Goal: Information Seeking & Learning: Learn about a topic

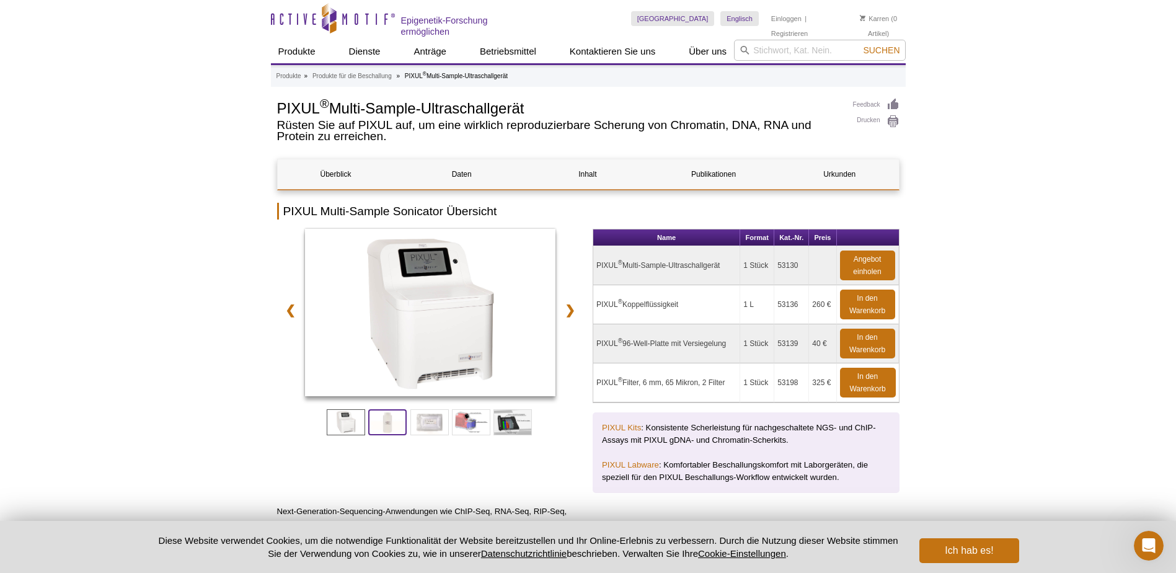
click at [396, 422] on span at bounding box center [387, 422] width 38 height 26
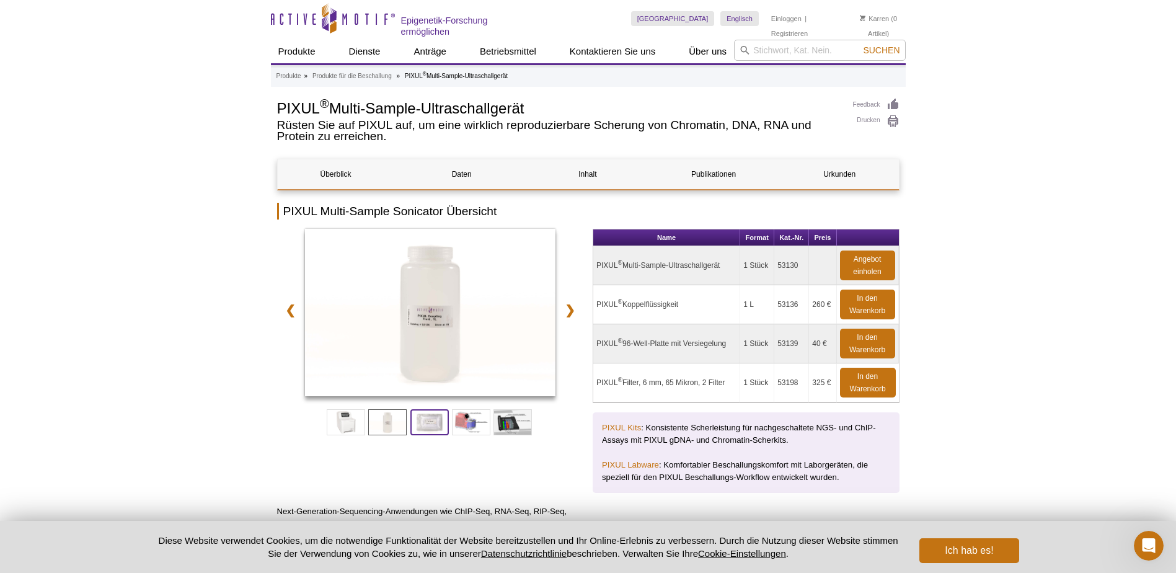
click at [425, 422] on span at bounding box center [429, 422] width 38 height 26
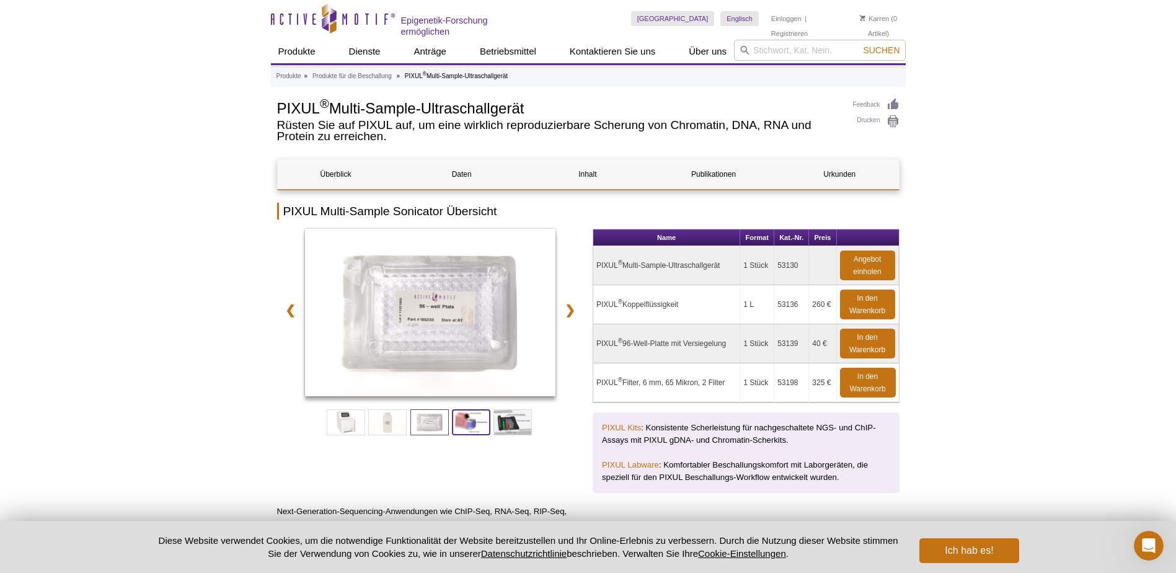
click at [458, 423] on span at bounding box center [471, 422] width 38 height 26
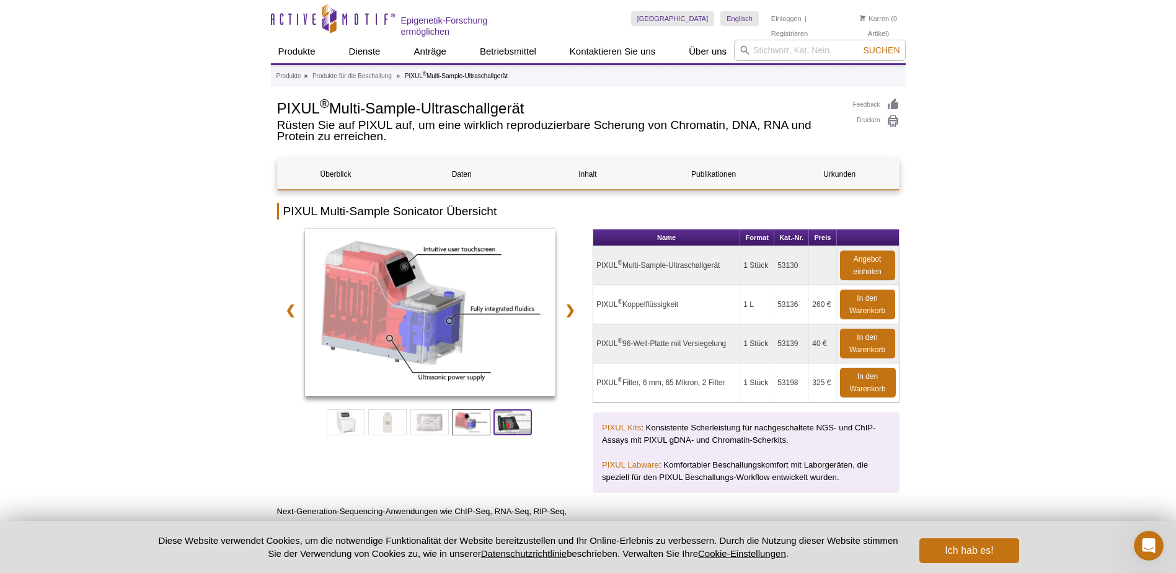
click at [513, 425] on span at bounding box center [512, 422] width 38 height 26
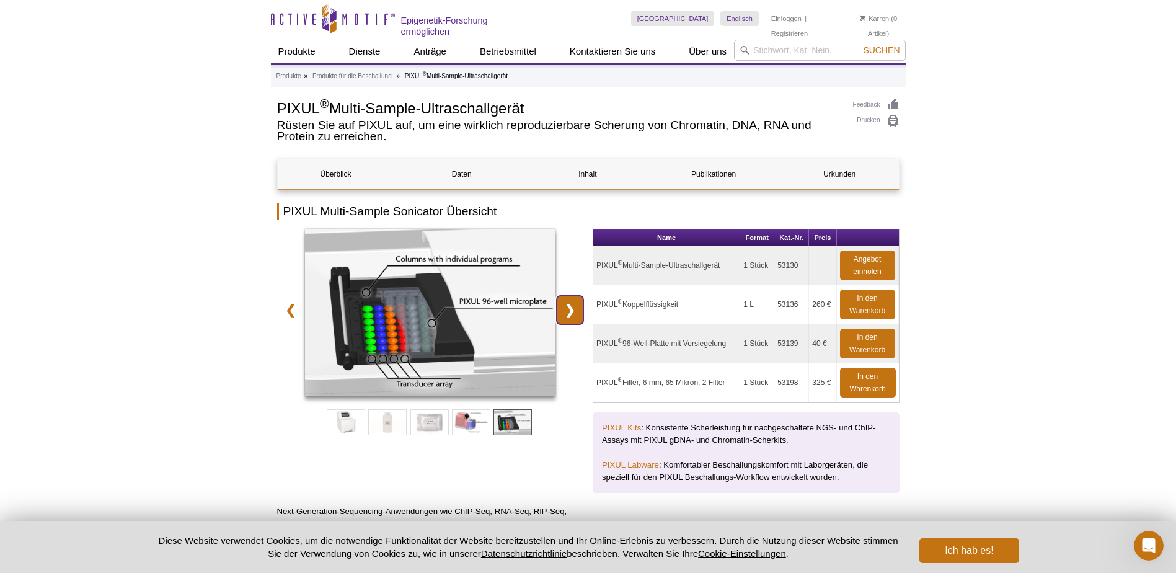
click at [566, 309] on link "❯" at bounding box center [570, 310] width 27 height 29
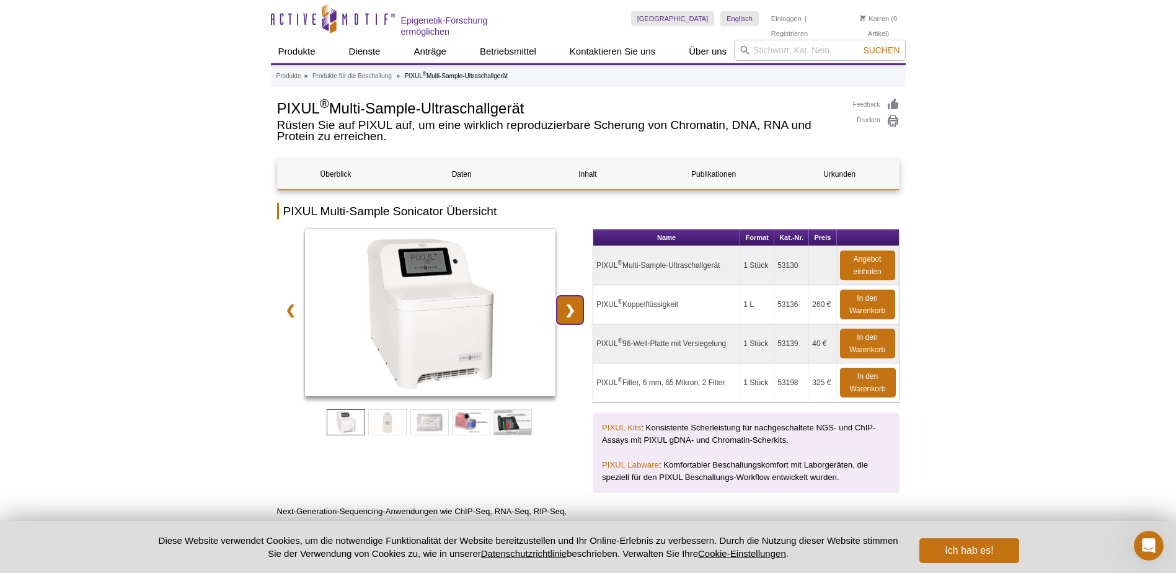
click at [566, 309] on link "❯" at bounding box center [570, 310] width 27 height 29
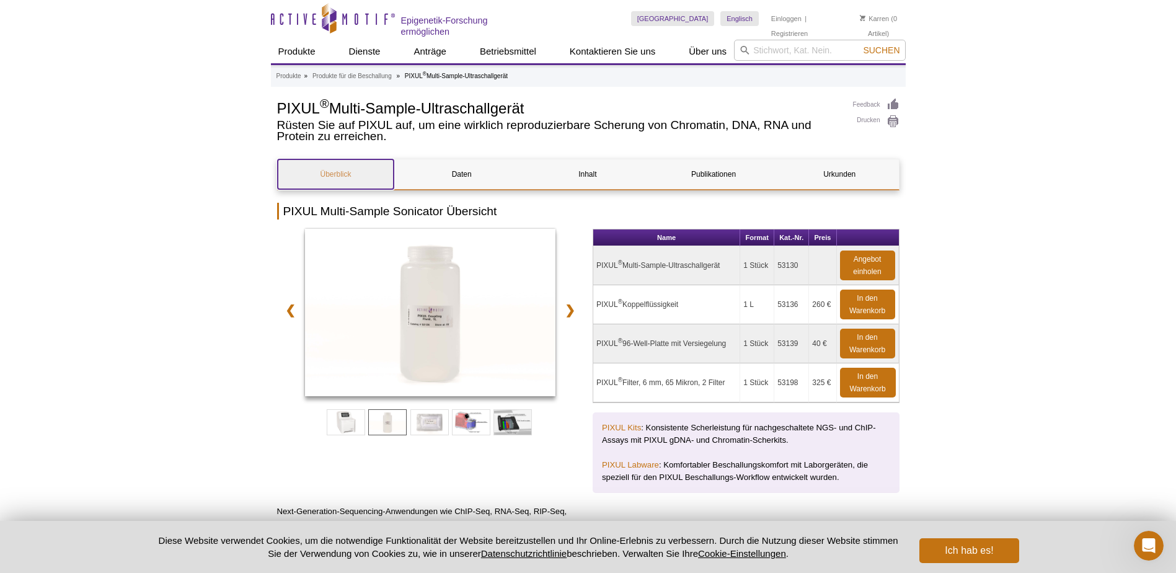
click at [343, 164] on link "Überblick" at bounding box center [336, 174] width 117 height 30
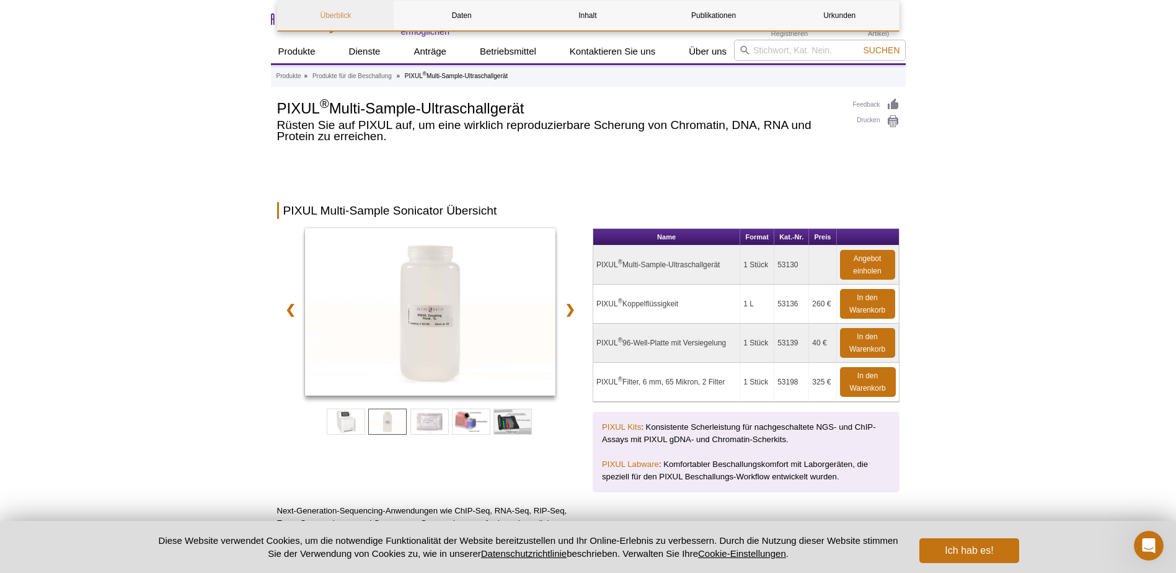
scroll to position [130, 0]
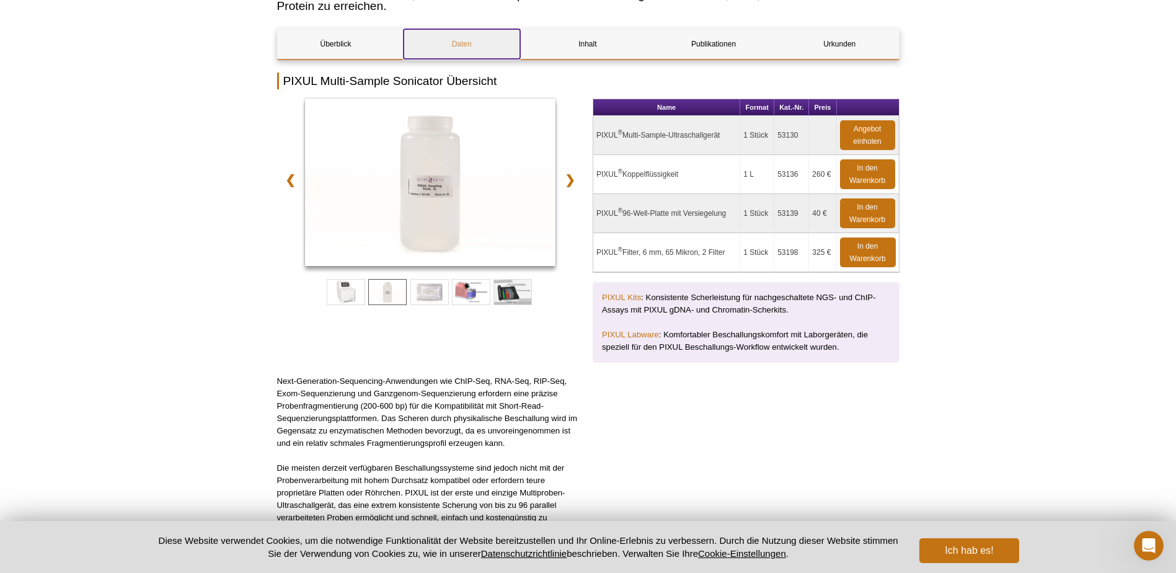
click at [485, 41] on link "Daten" at bounding box center [461, 44] width 117 height 30
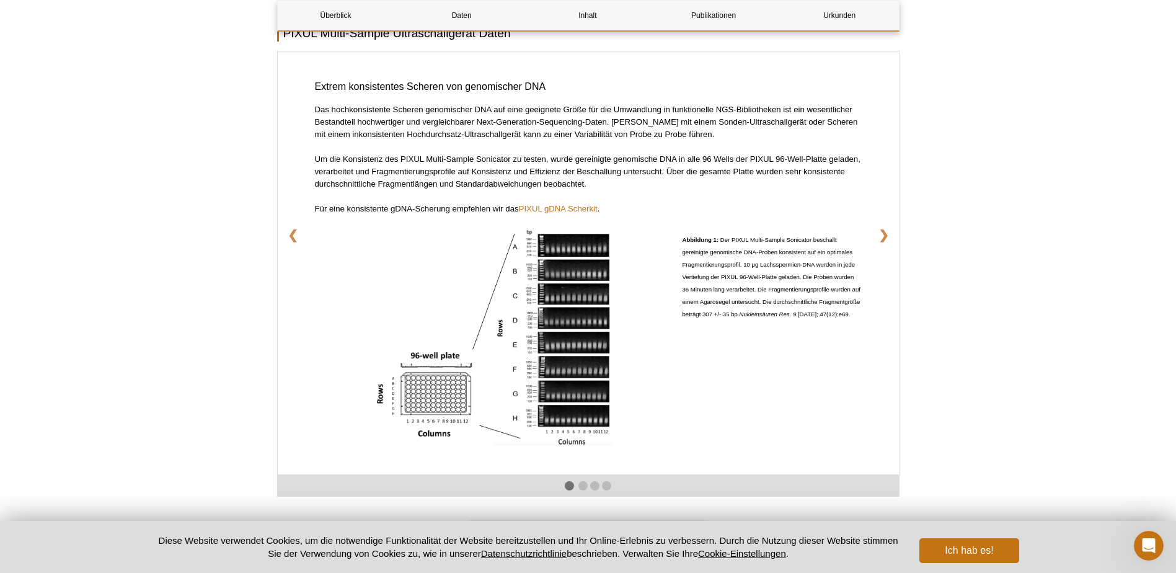
scroll to position [2167, 0]
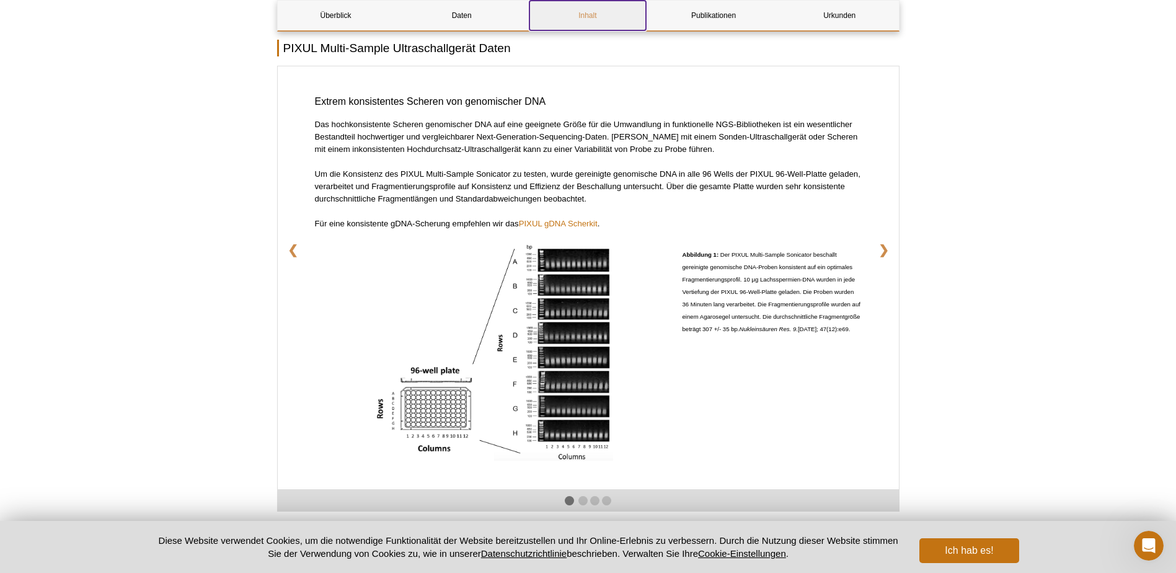
click at [584, 24] on link "Inhalt" at bounding box center [587, 16] width 117 height 30
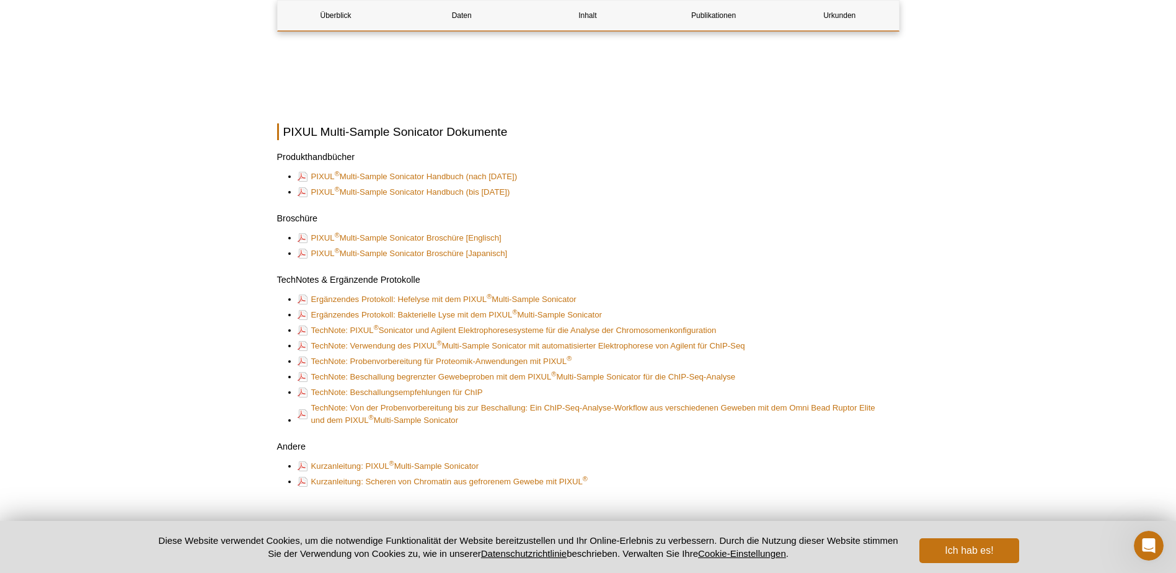
scroll to position [3420, 0]
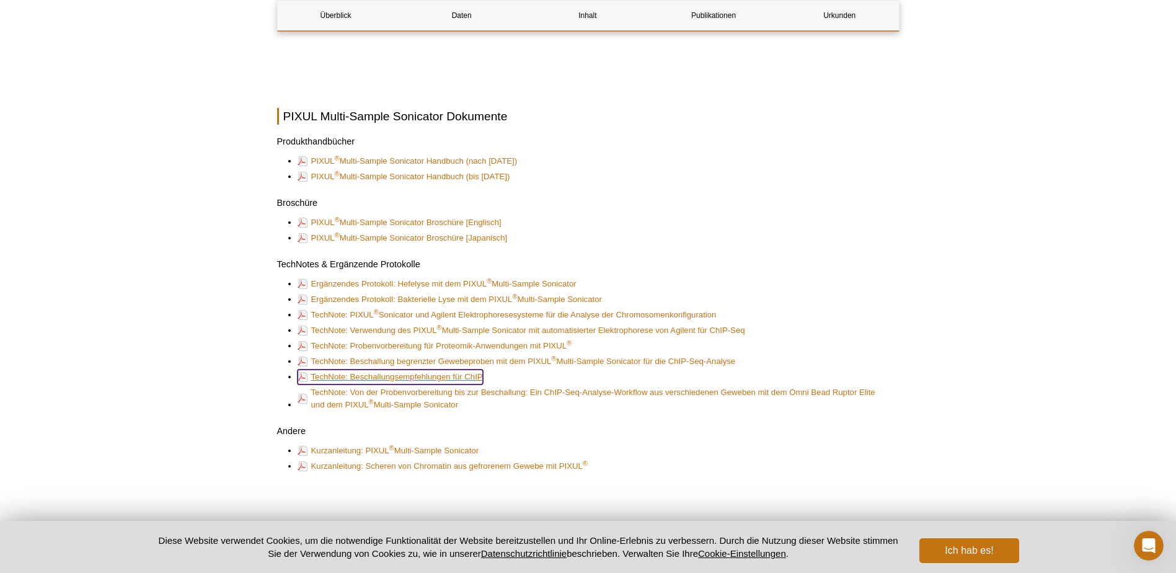
click at [470, 374] on link "TechNote: Beschallungsempfehlungen für ChIP" at bounding box center [389, 376] width 185 height 15
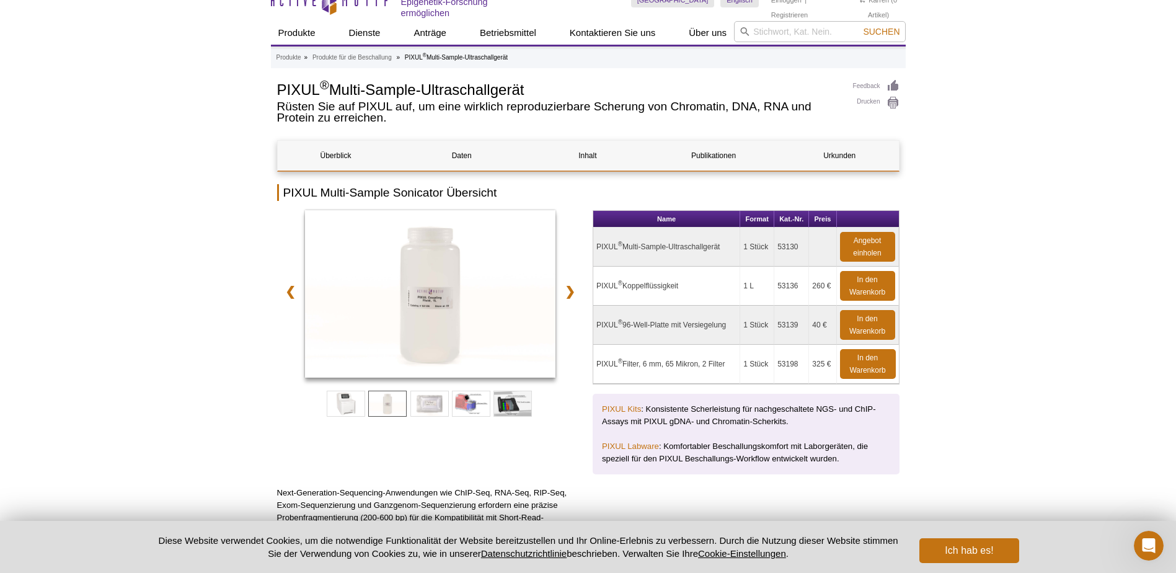
scroll to position [0, 0]
